Goal: Task Accomplishment & Management: Use online tool/utility

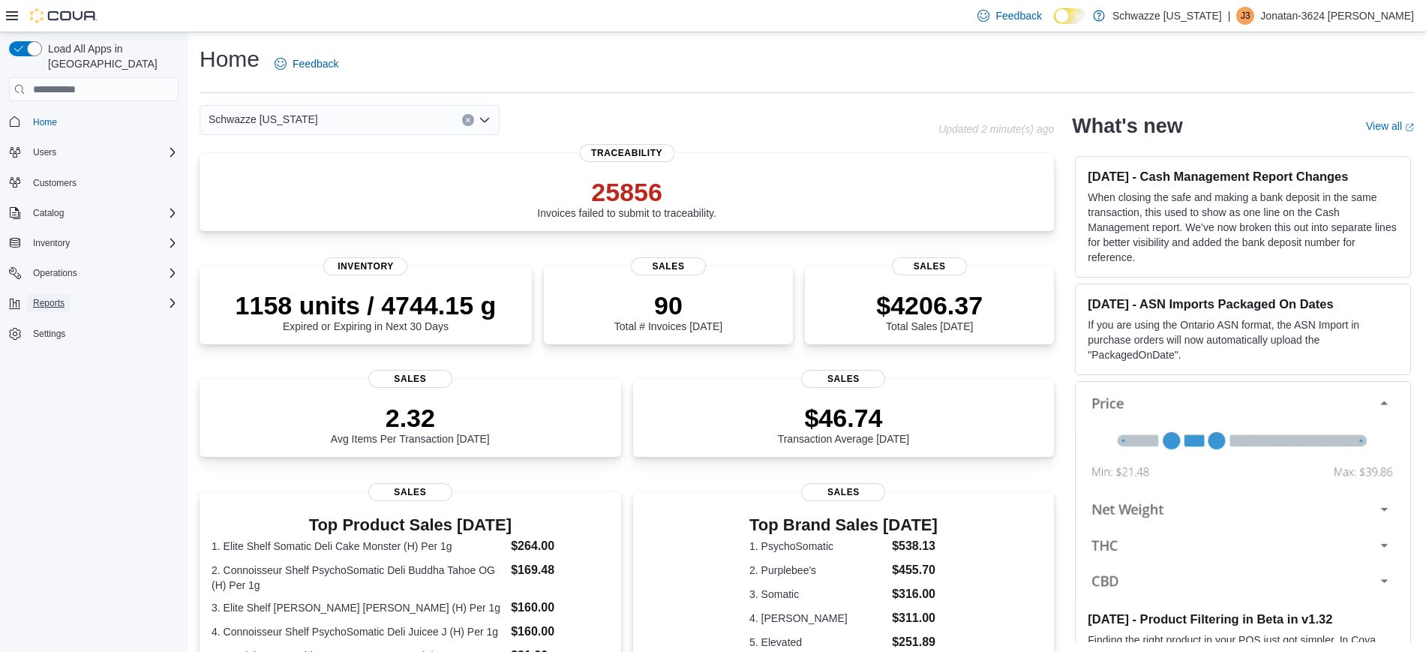
click at [59, 297] on span "Reports" at bounding box center [49, 303] width 32 height 12
click at [40, 402] on span "Reports" at bounding box center [43, 408] width 32 height 12
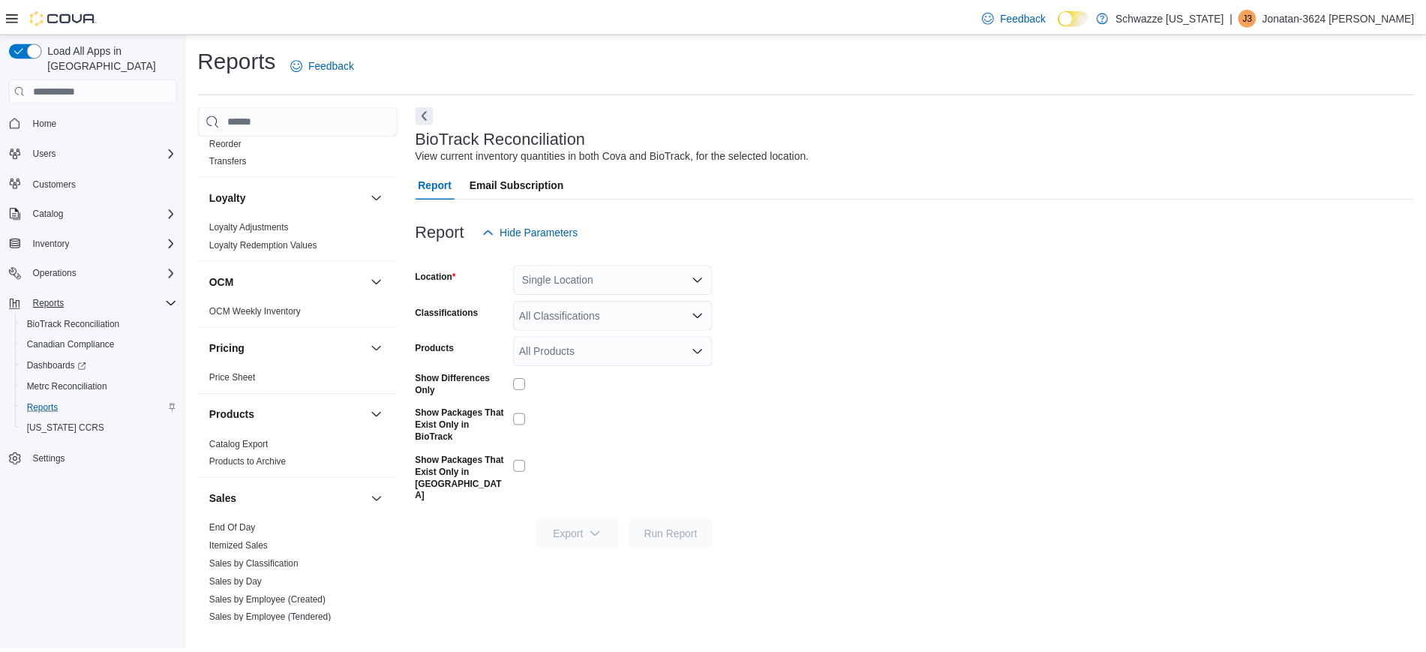
scroll to position [1024, 0]
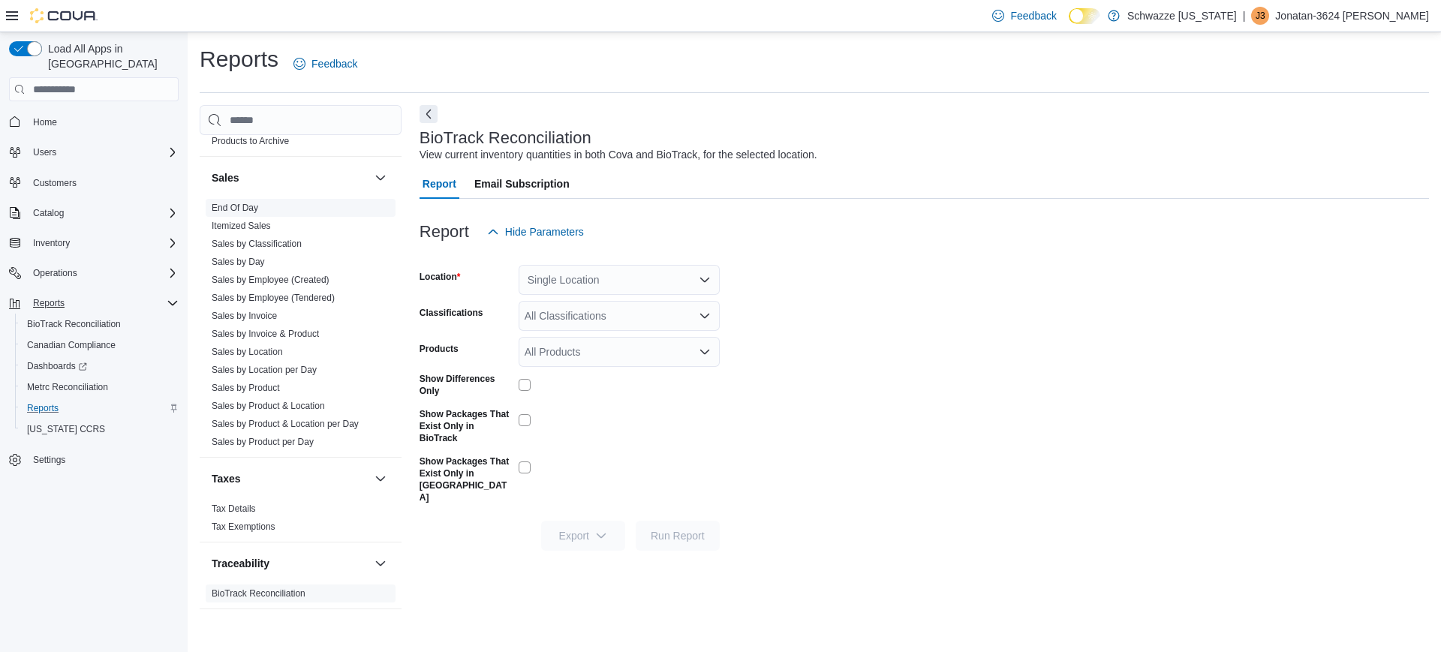
click at [240, 207] on link "End Of Day" at bounding box center [235, 208] width 47 height 11
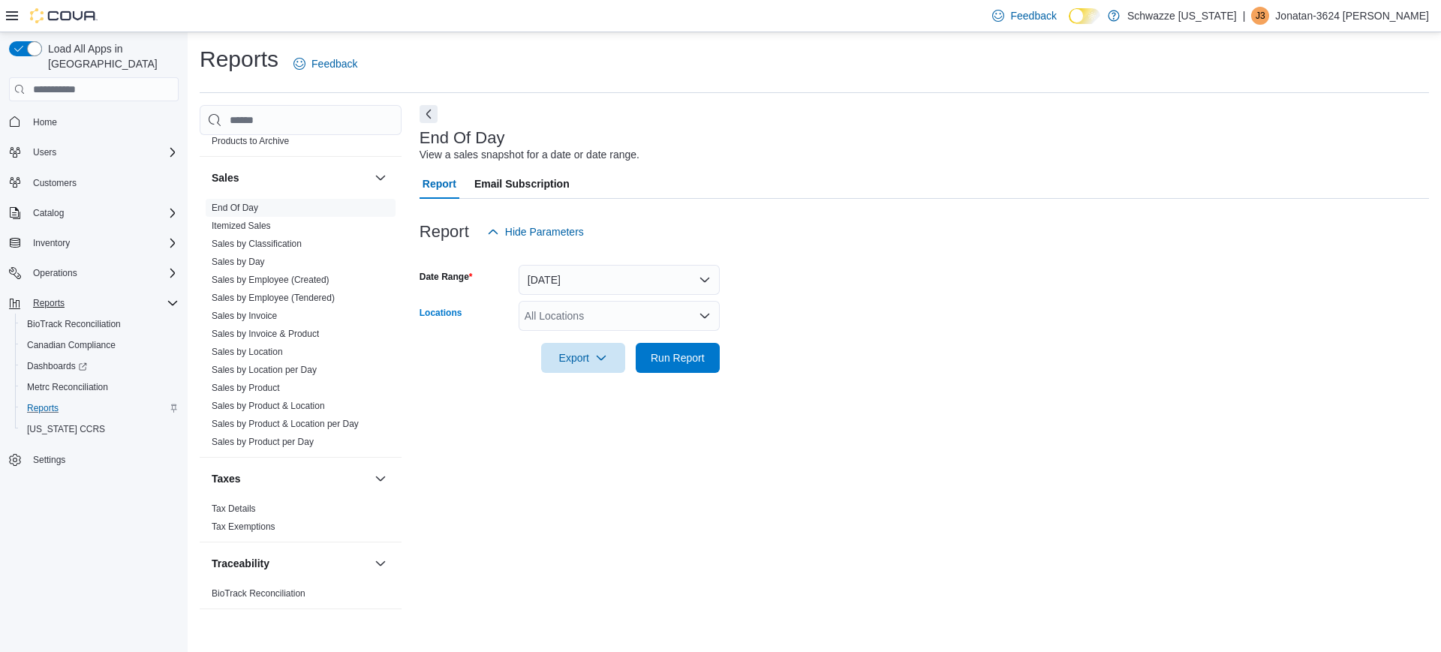
click at [591, 317] on div "All Locations" at bounding box center [618, 316] width 201 height 30
type input "***"
click at [597, 341] on span "RGO 4 Cottonwood" at bounding box center [604, 341] width 92 height 15
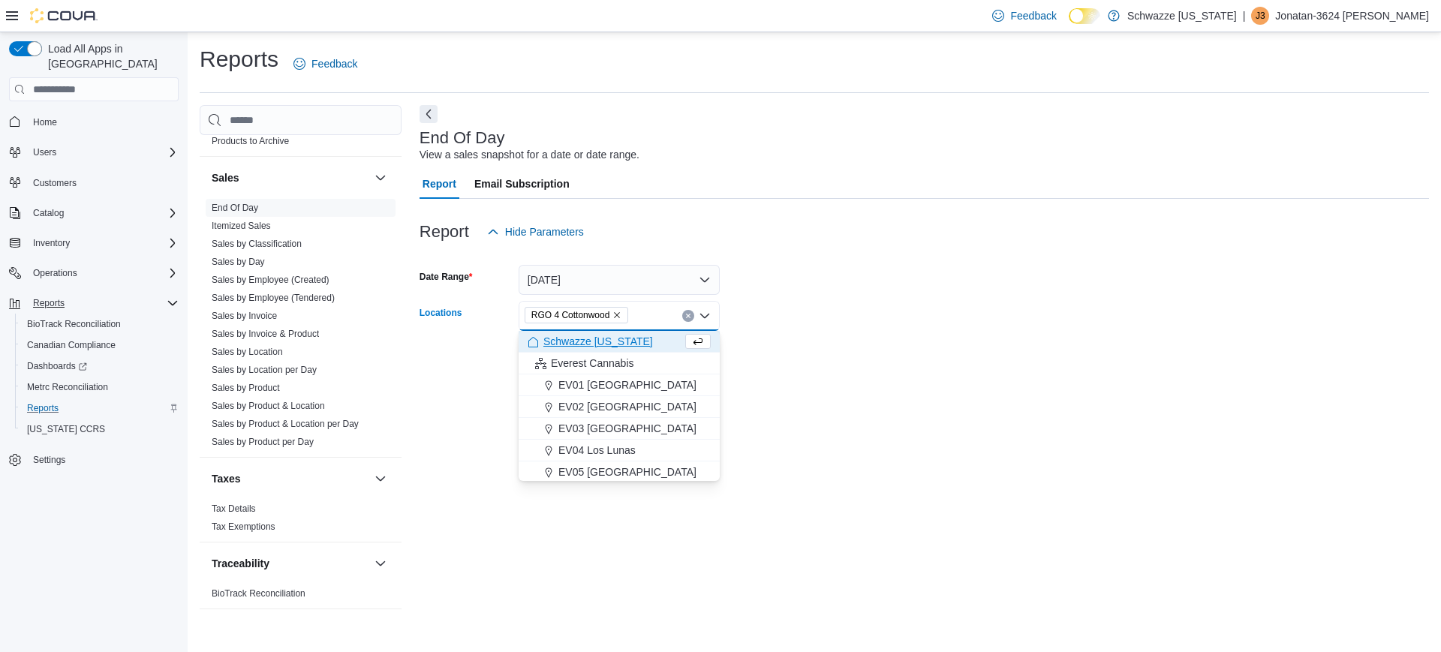
click at [783, 351] on form "Date Range [DATE] Locations RGO 4 Cottonwood Combo box. Selected. RGO 4 Cottonw…" at bounding box center [923, 310] width 1009 height 126
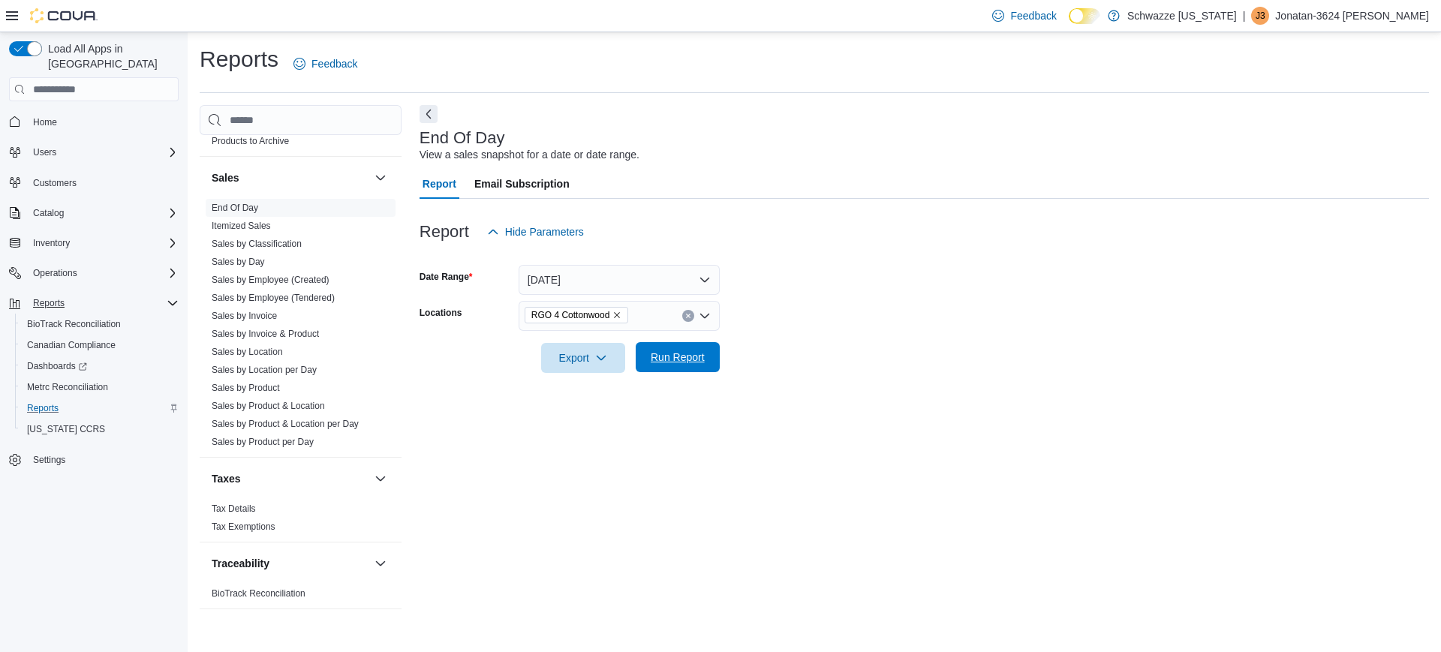
click at [699, 364] on span "Run Report" at bounding box center [677, 357] width 54 height 15
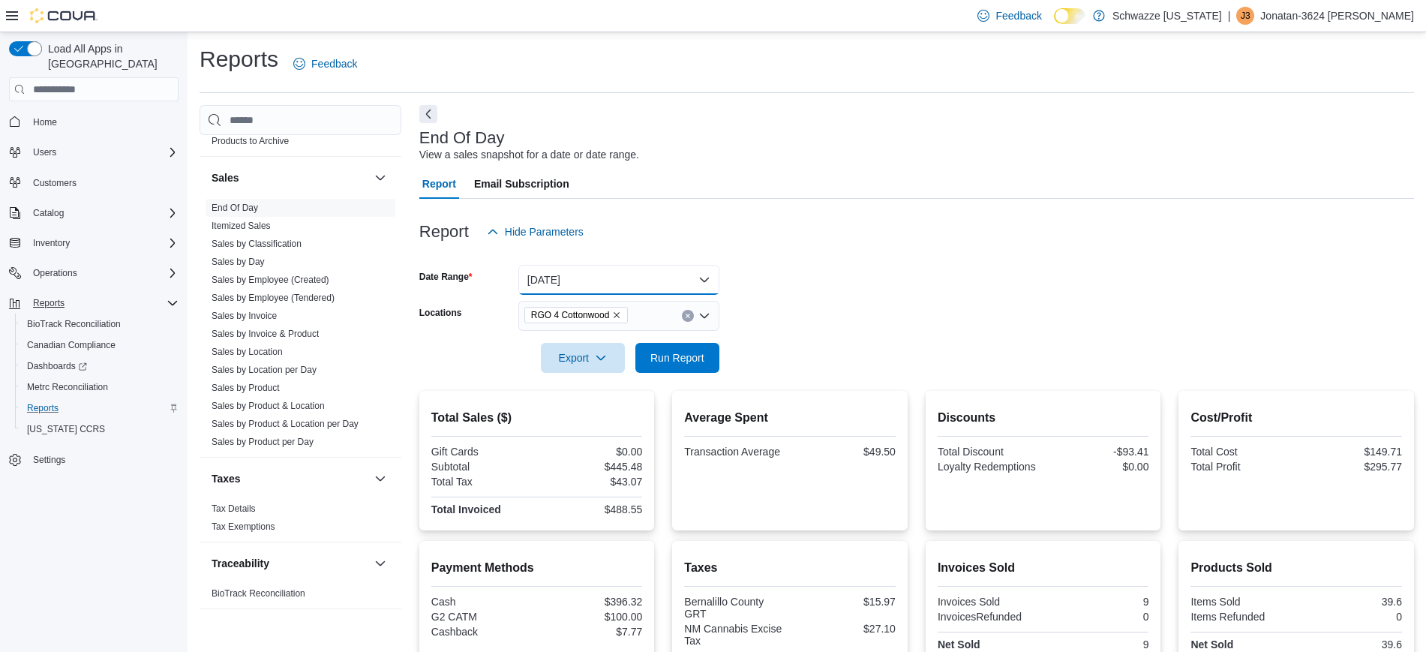
click at [611, 285] on button "[DATE]" at bounding box center [618, 280] width 201 height 30
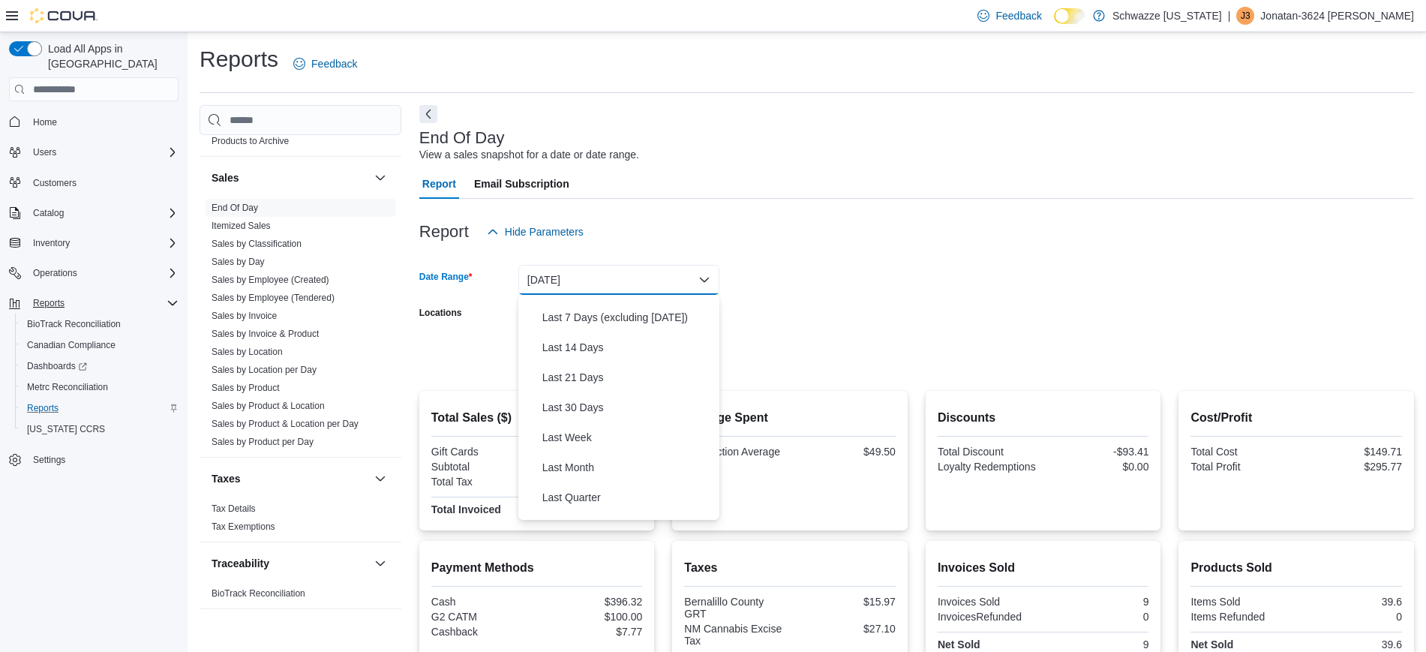
scroll to position [117, 0]
click at [593, 408] on span "Last 30 Days" at bounding box center [627, 403] width 171 height 18
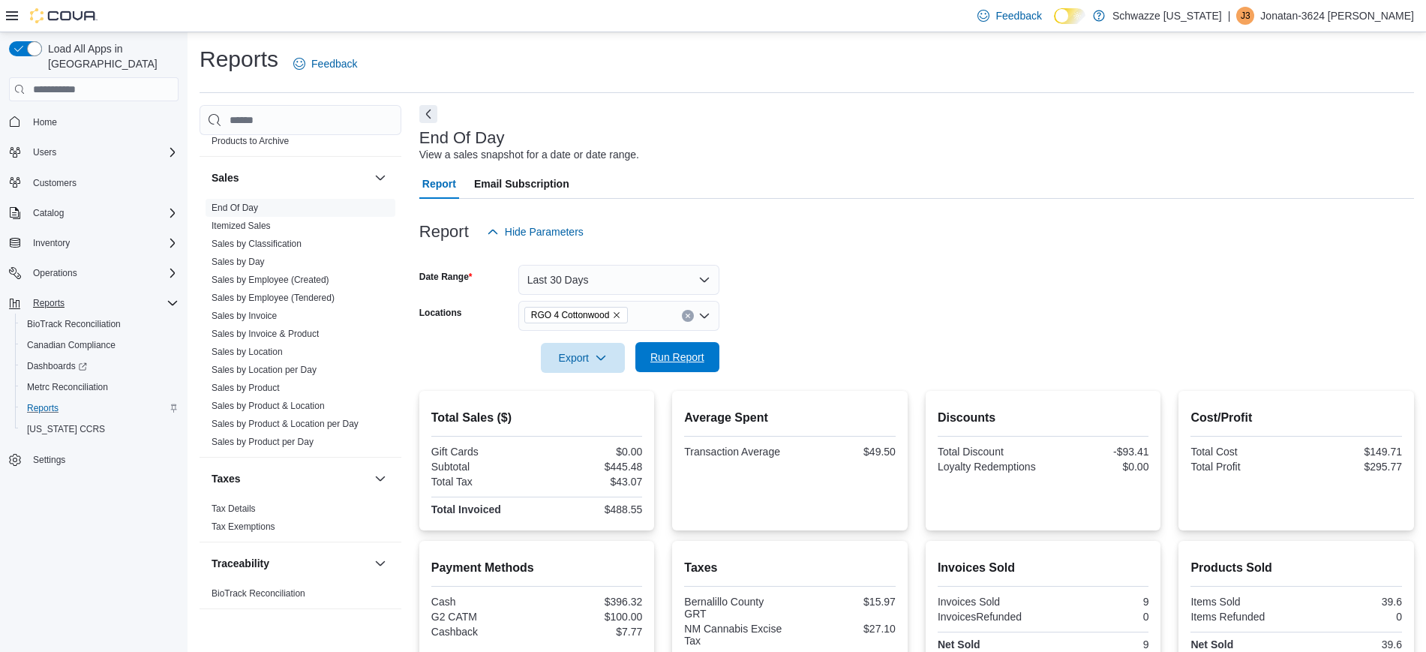
click at [703, 356] on span "Run Report" at bounding box center [677, 357] width 54 height 15
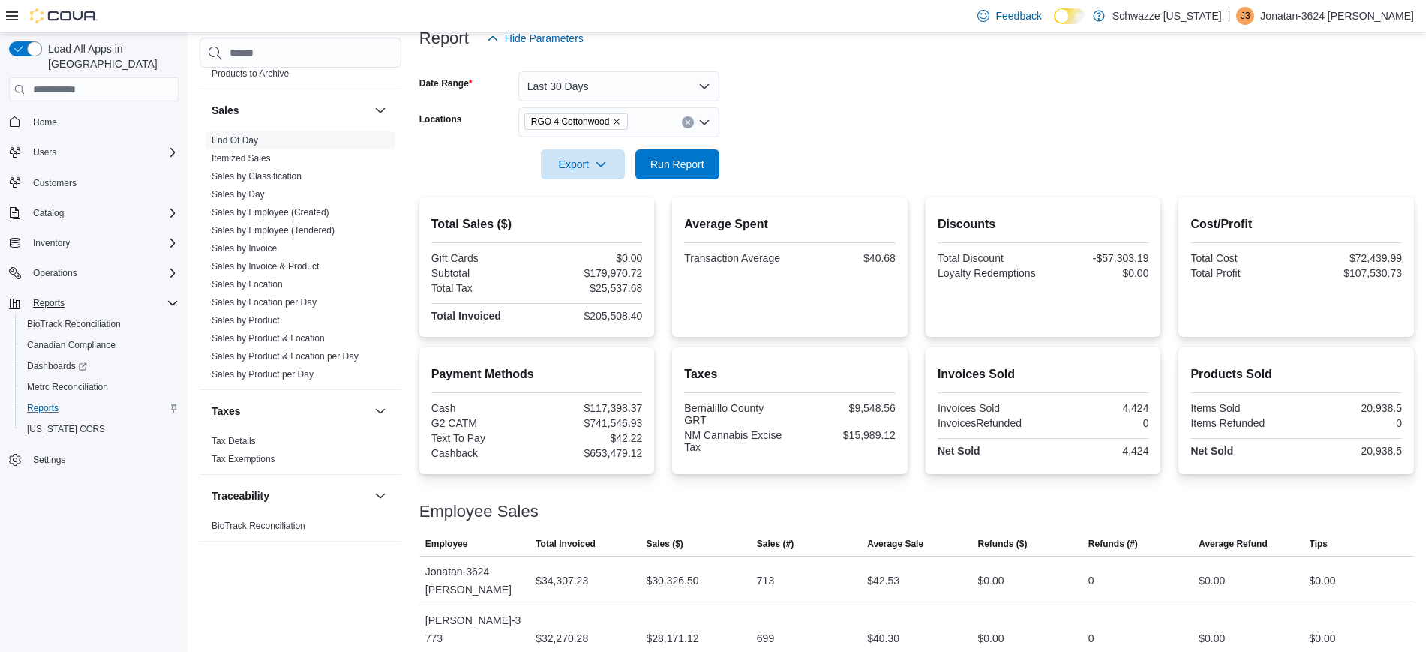
scroll to position [206, 0]
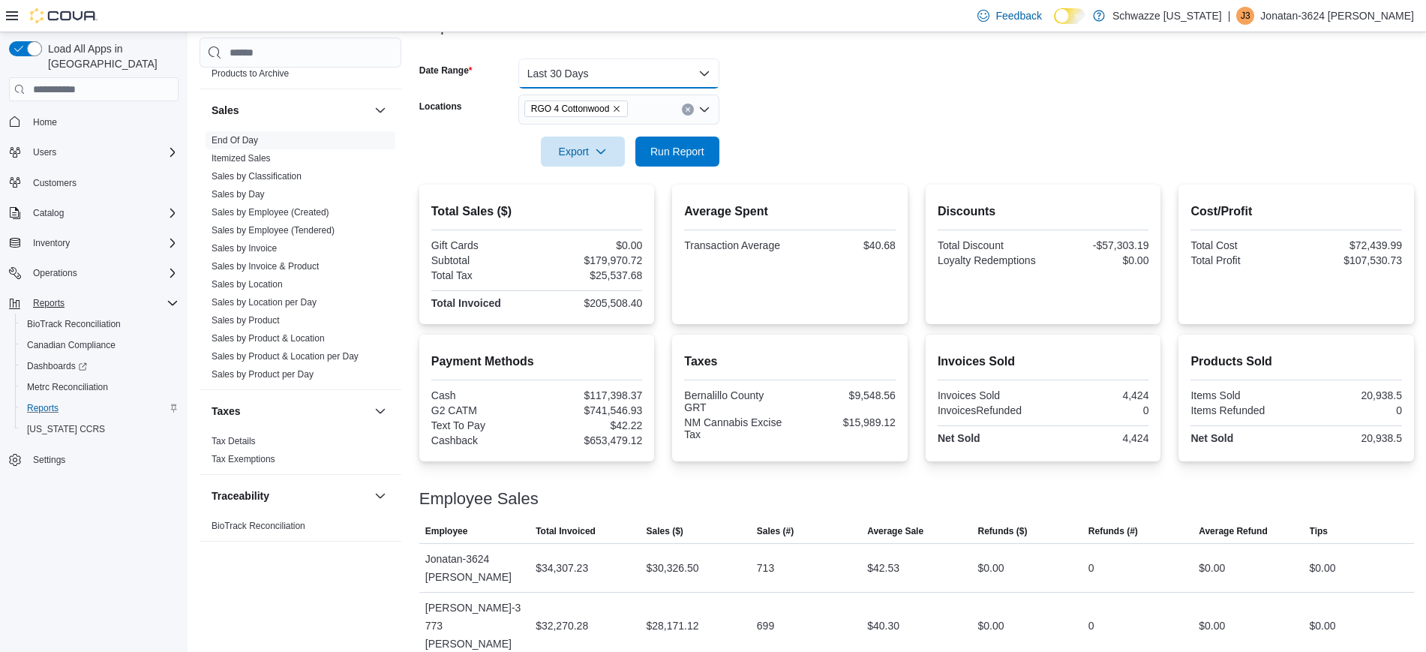
click at [605, 82] on button "Last 30 Days" at bounding box center [618, 74] width 201 height 30
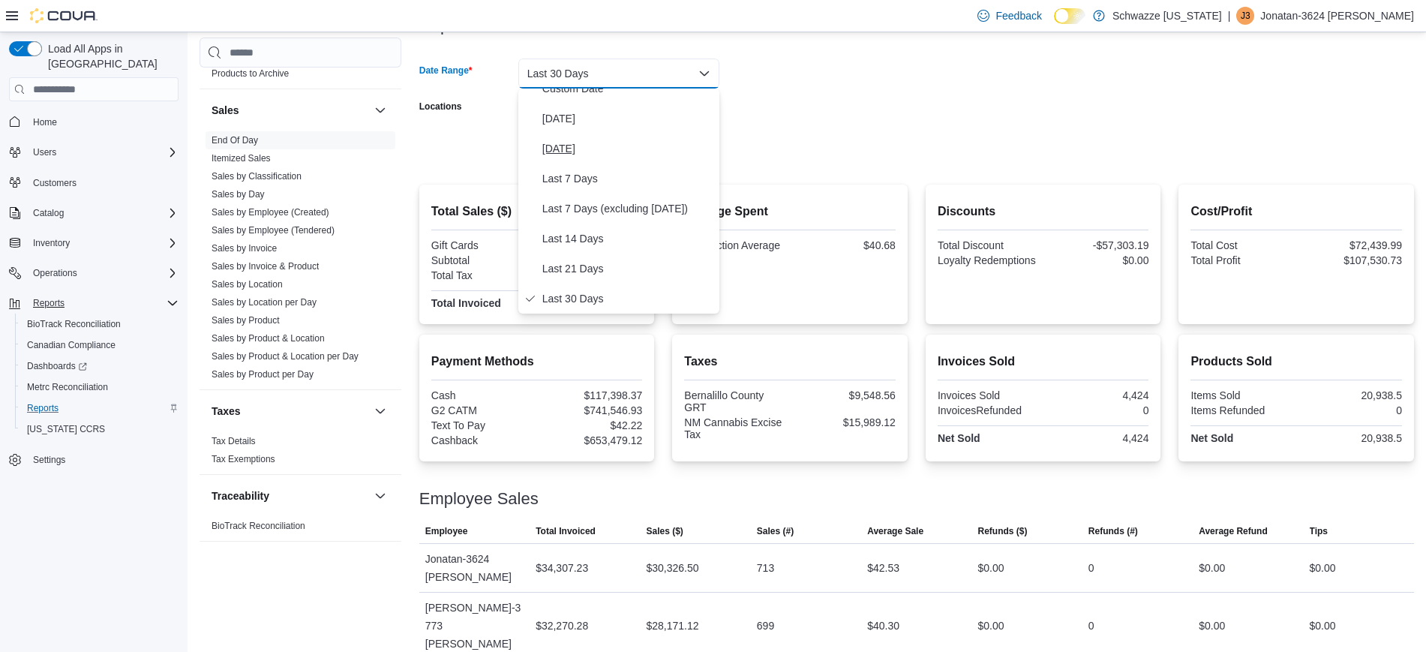
scroll to position [0, 0]
click at [569, 109] on span "Custom Date" at bounding box center [627, 104] width 171 height 18
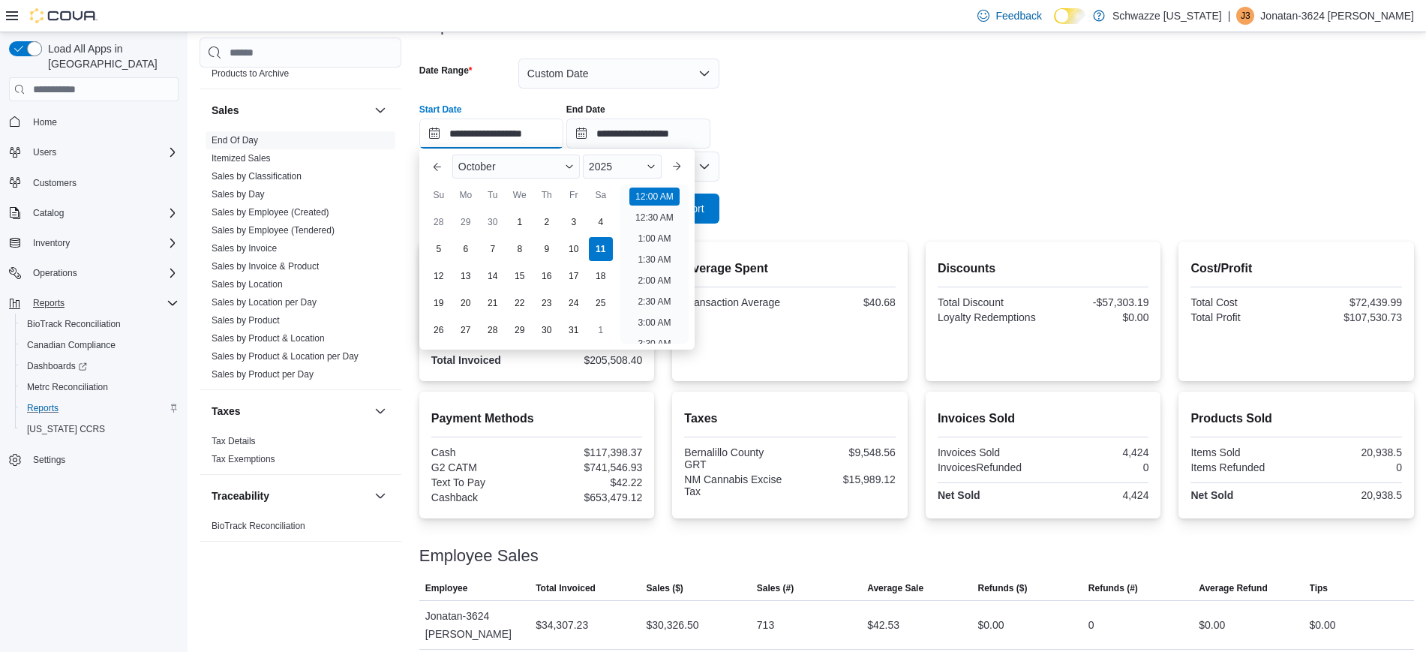
click at [429, 131] on input "**********" at bounding box center [491, 134] width 144 height 30
click at [594, 229] on div "4" at bounding box center [600, 222] width 26 height 26
type input "**********"
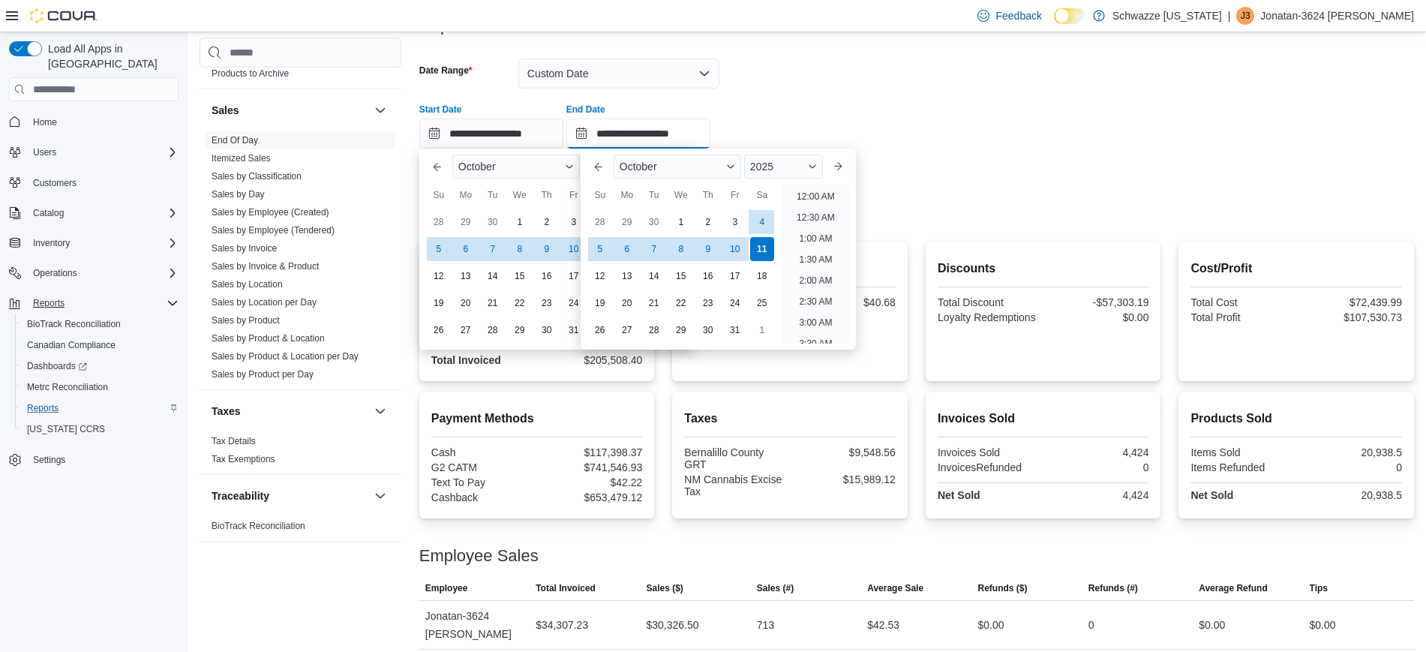
click at [596, 130] on input "**********" at bounding box center [638, 134] width 144 height 30
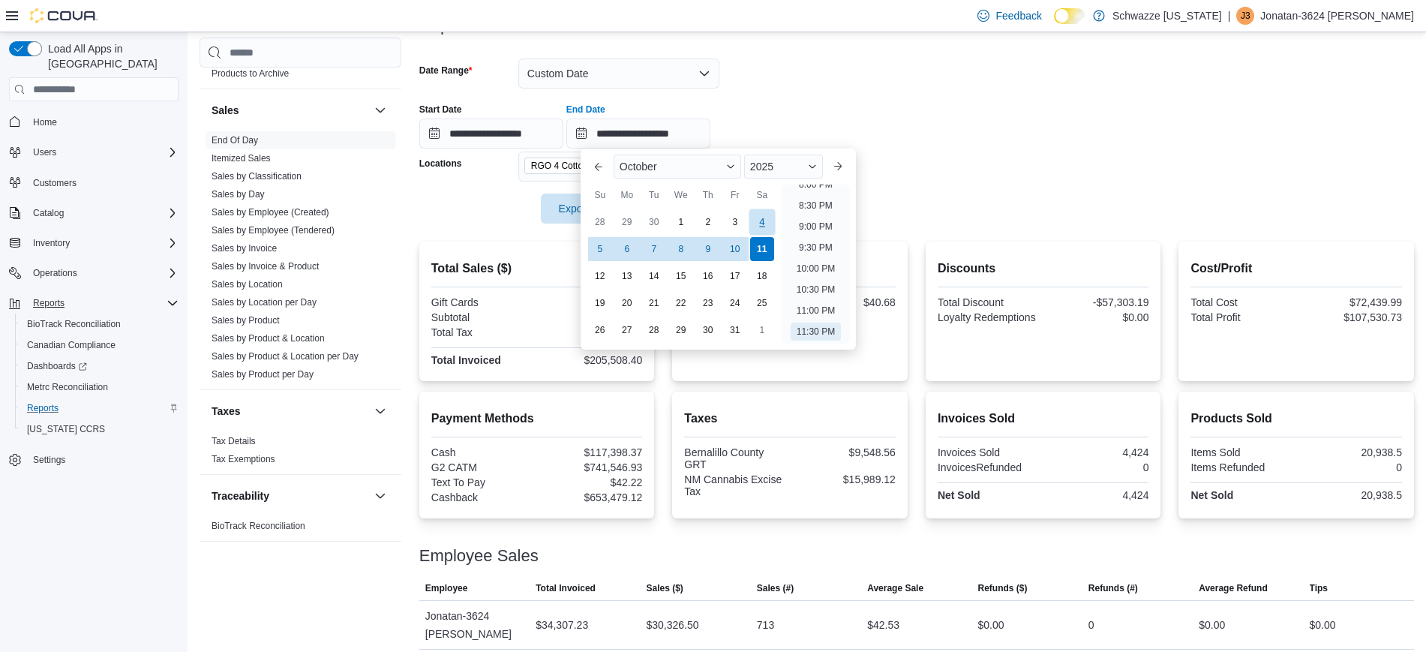
click at [756, 217] on div "4" at bounding box center [762, 222] width 26 height 26
type input "**********"
click at [954, 187] on div at bounding box center [916, 188] width 995 height 12
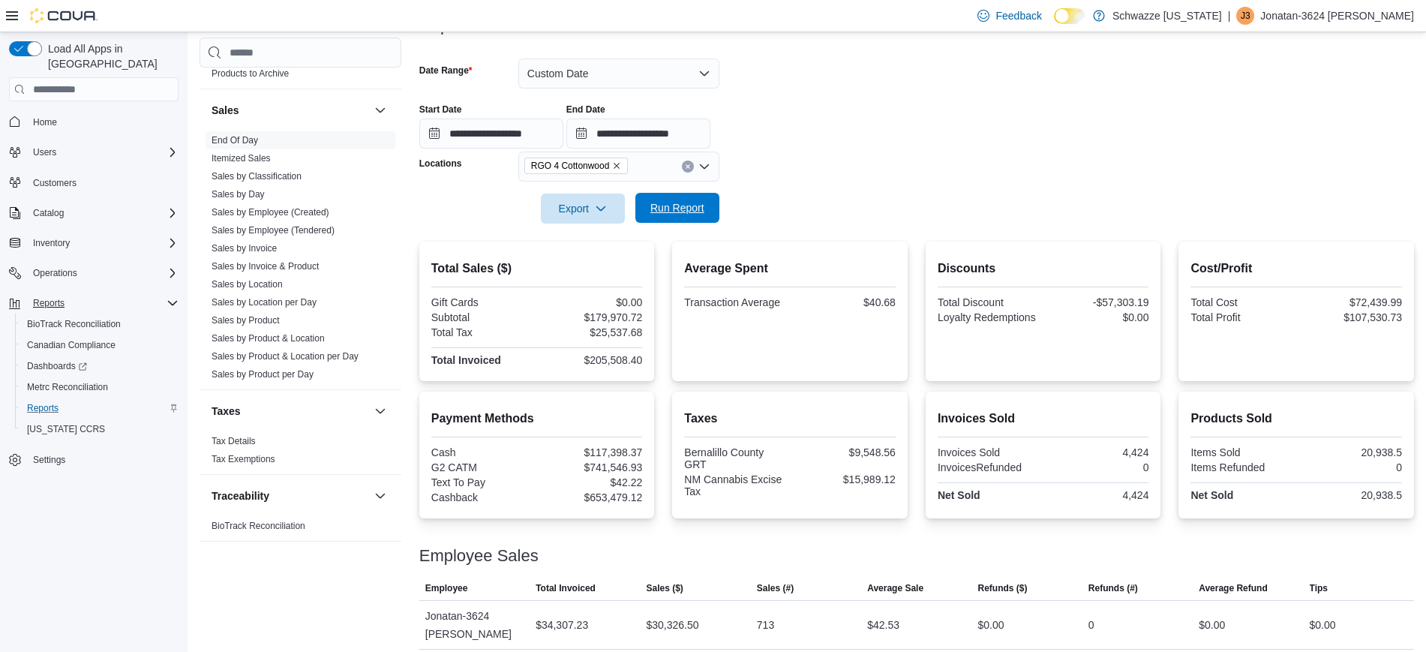
click at [659, 204] on span "Run Report" at bounding box center [677, 207] width 54 height 15
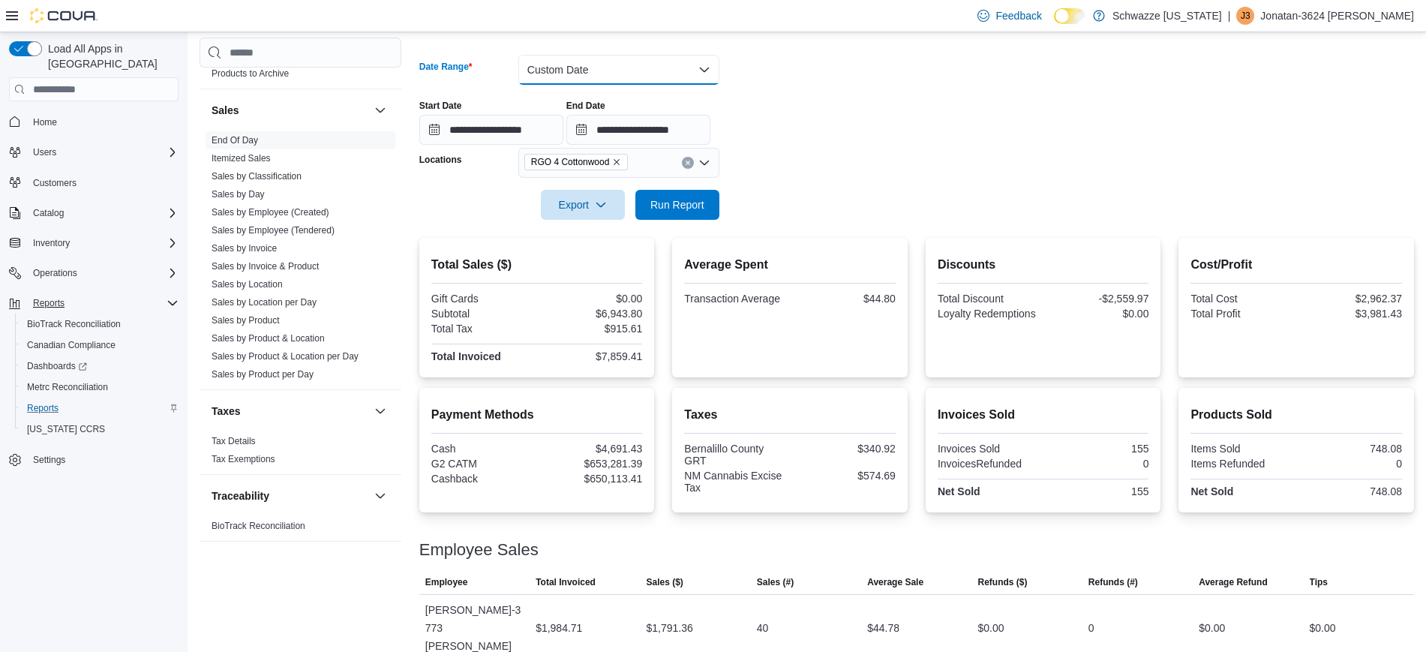
click at [605, 57] on button "Custom Date" at bounding box center [618, 70] width 201 height 30
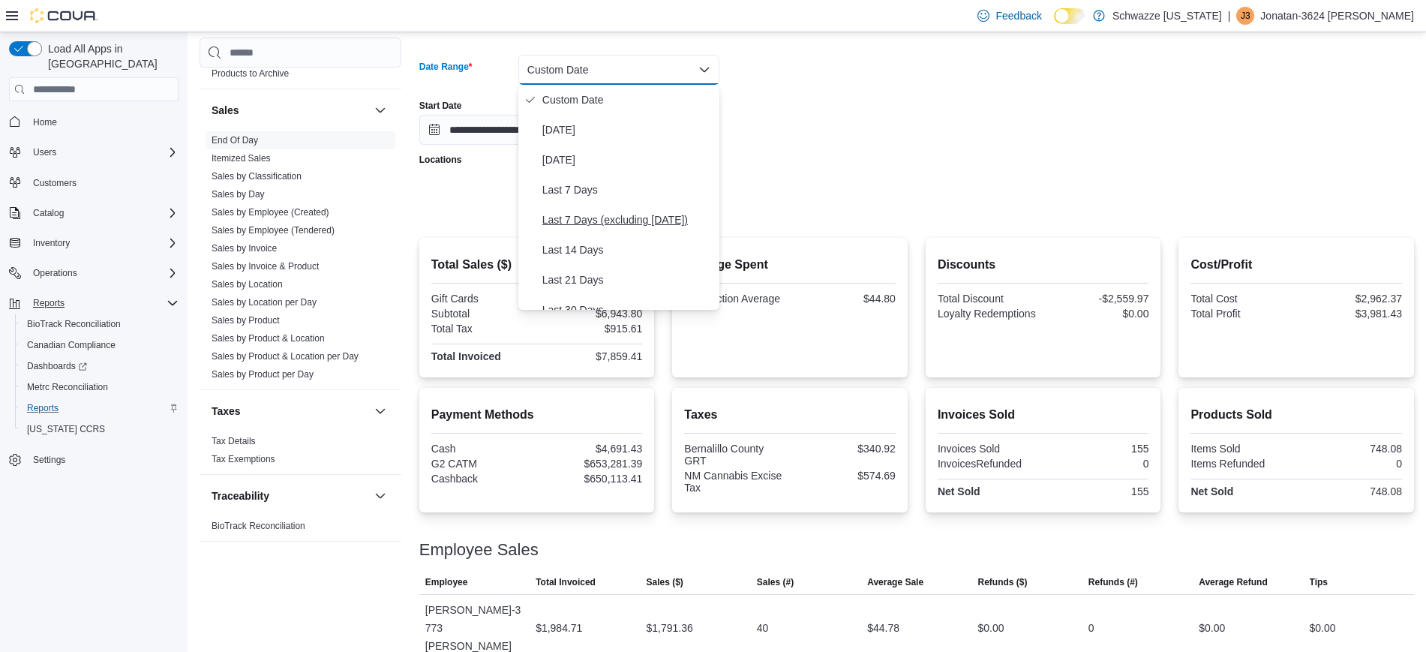
scroll to position [34, 0]
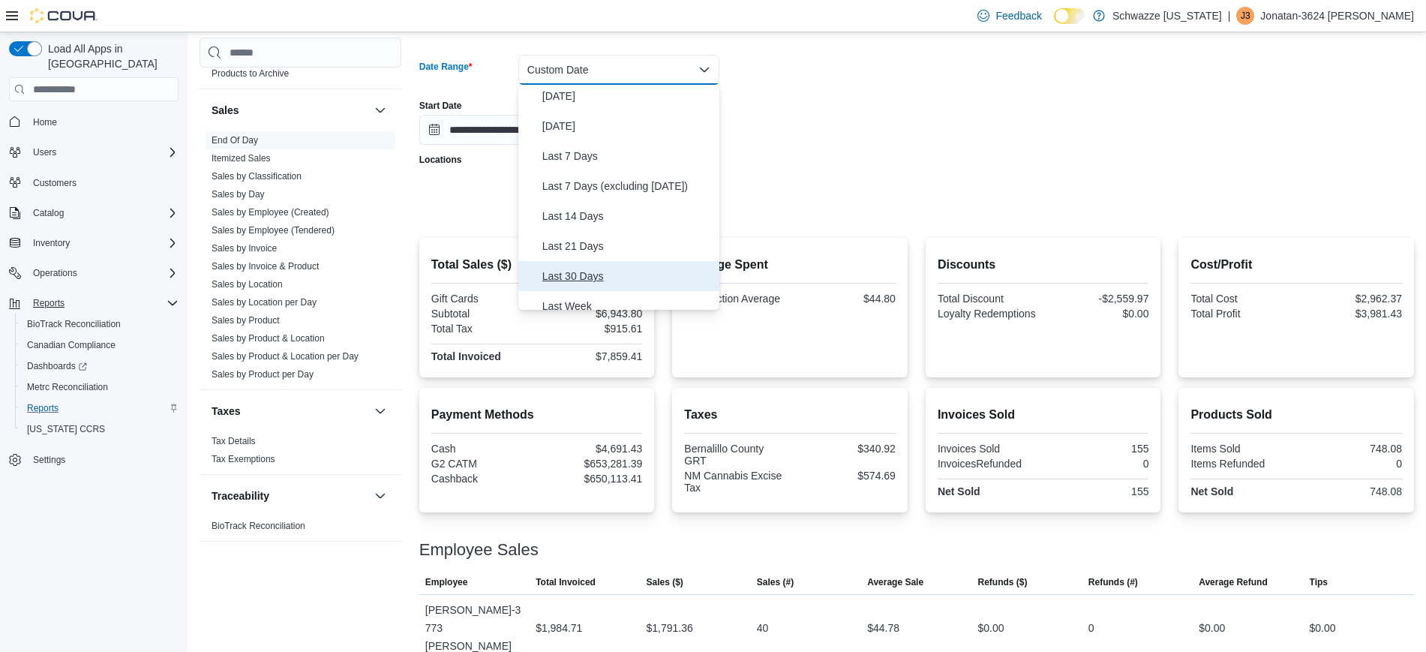
click at [584, 264] on button "Last 30 Days" at bounding box center [618, 276] width 201 height 30
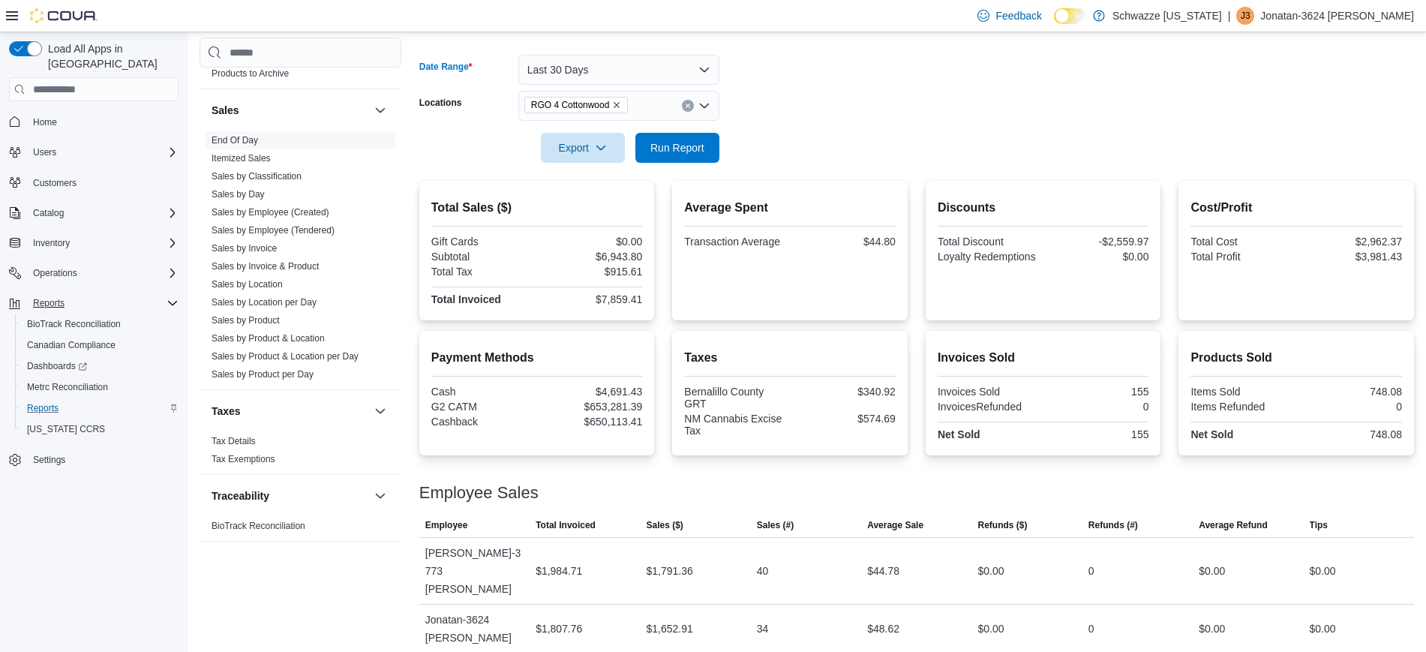
click at [657, 164] on div at bounding box center [916, 172] width 995 height 18
click at [657, 161] on span "Run Report" at bounding box center [677, 147] width 66 height 30
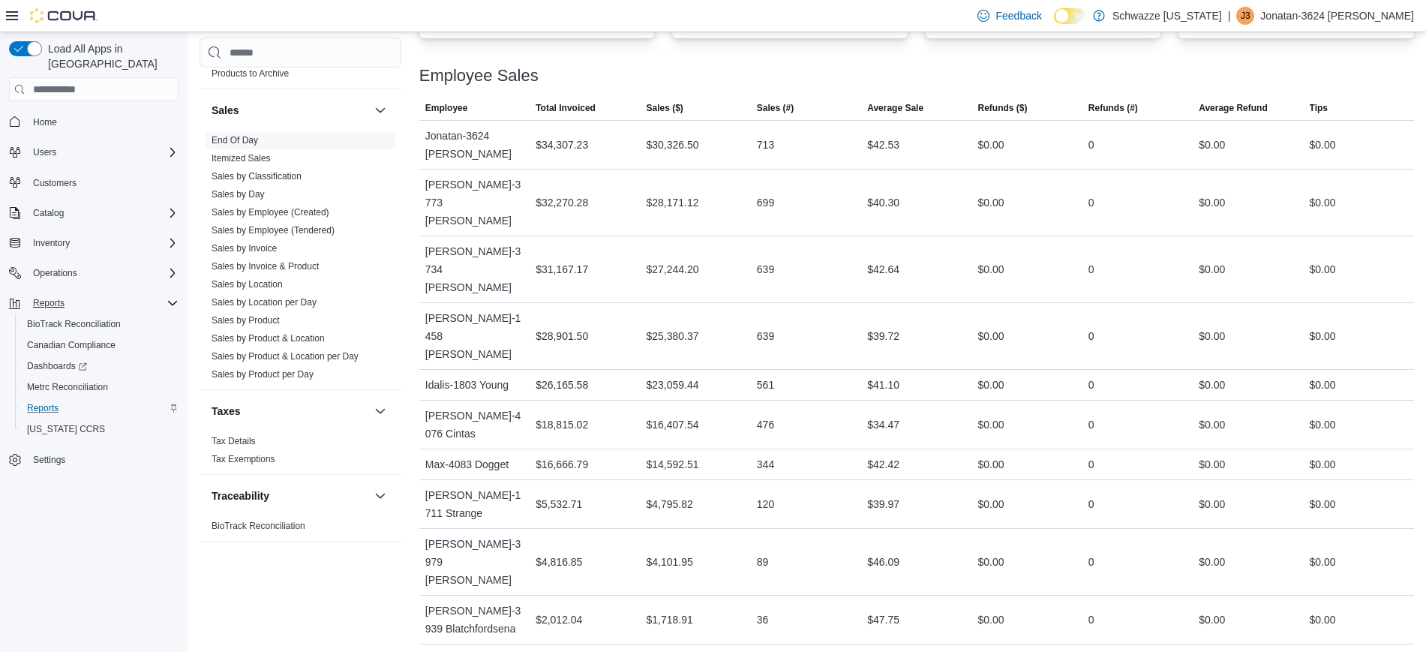
scroll to position [662, 0]
